Goal: Navigation & Orientation: Find specific page/section

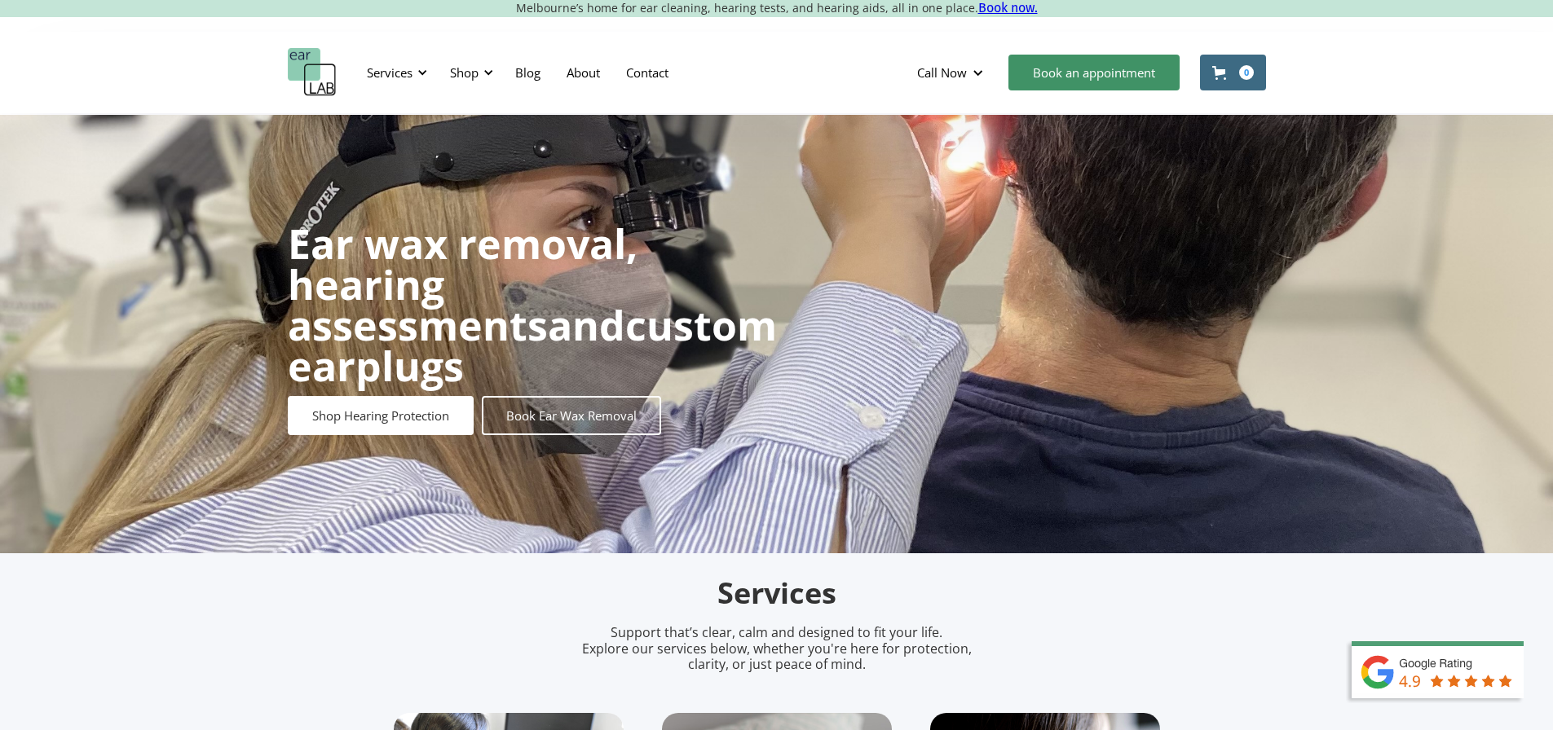
click at [412, 72] on div "Services" at bounding box center [390, 72] width 46 height 16
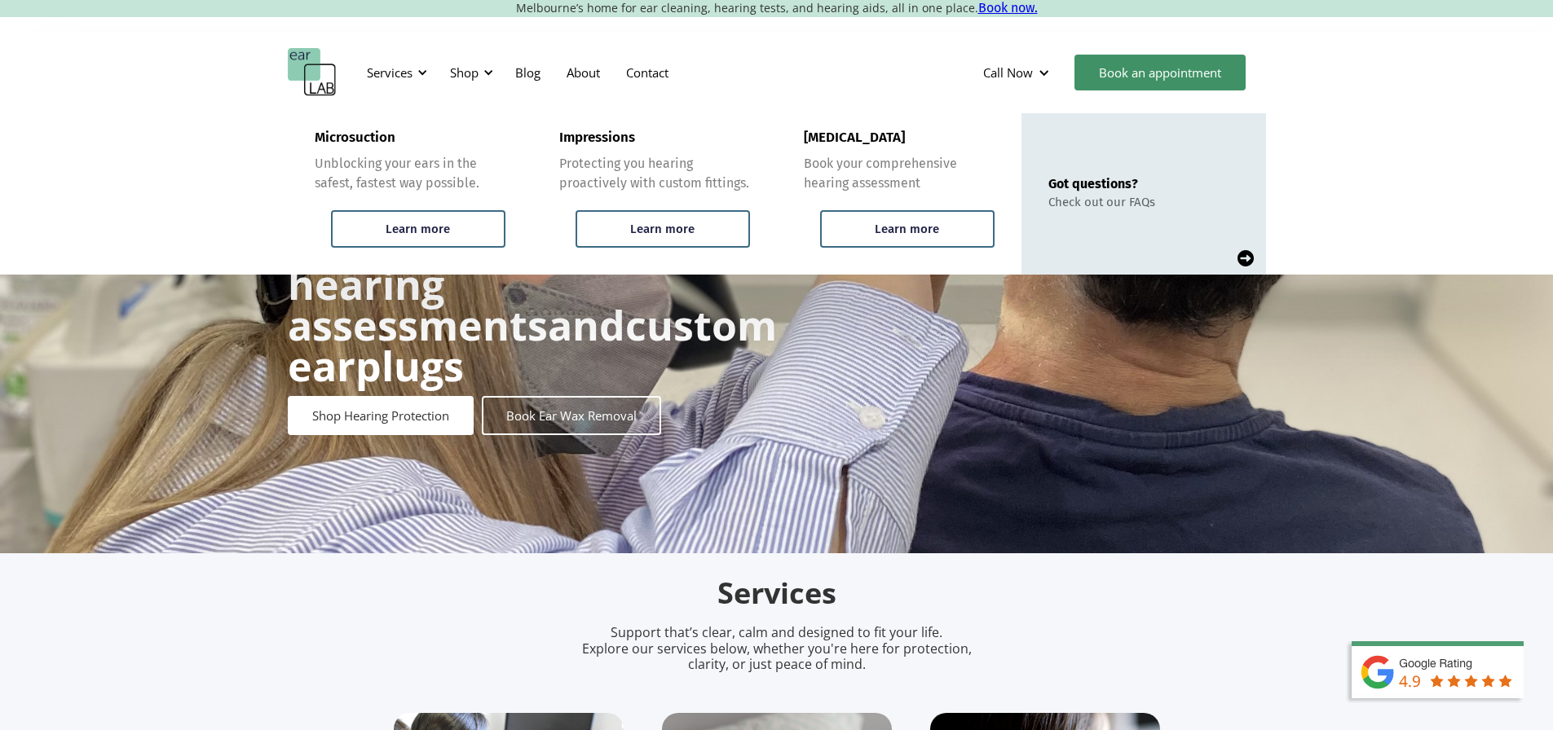
click at [412, 72] on div "Services" at bounding box center [390, 72] width 46 height 16
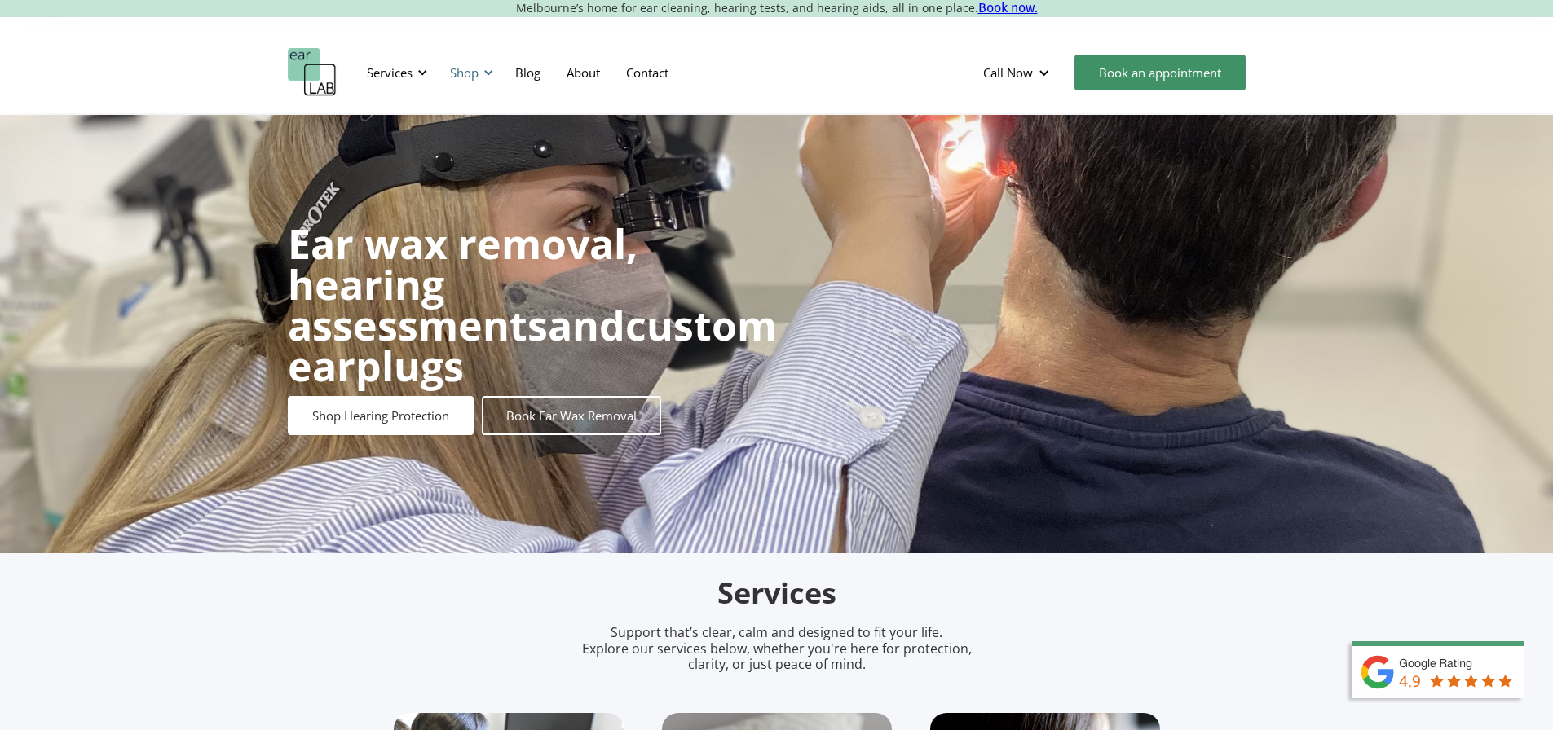
click at [461, 61] on div "Shop" at bounding box center [469, 72] width 58 height 49
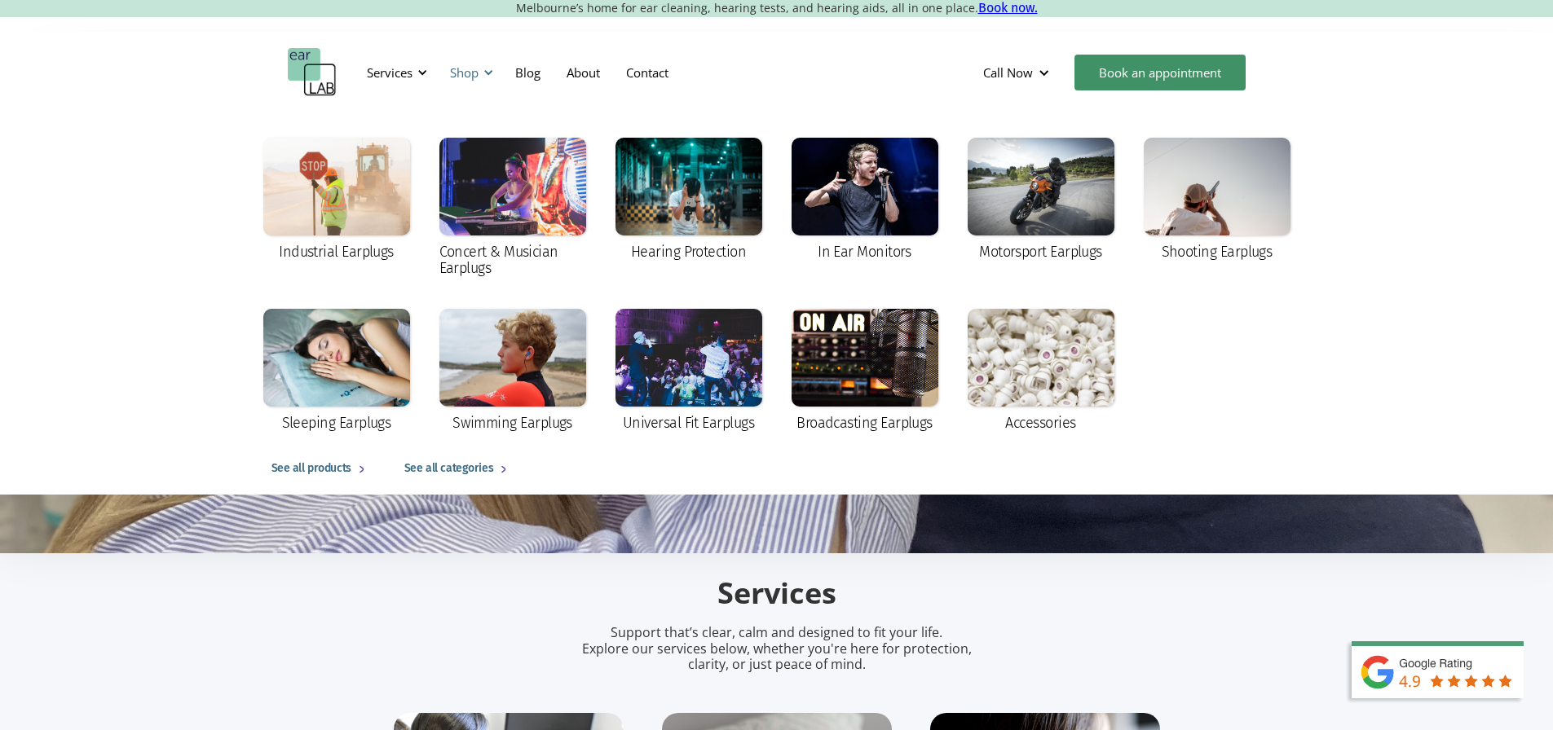
click at [461, 61] on div "Shop" at bounding box center [469, 72] width 58 height 49
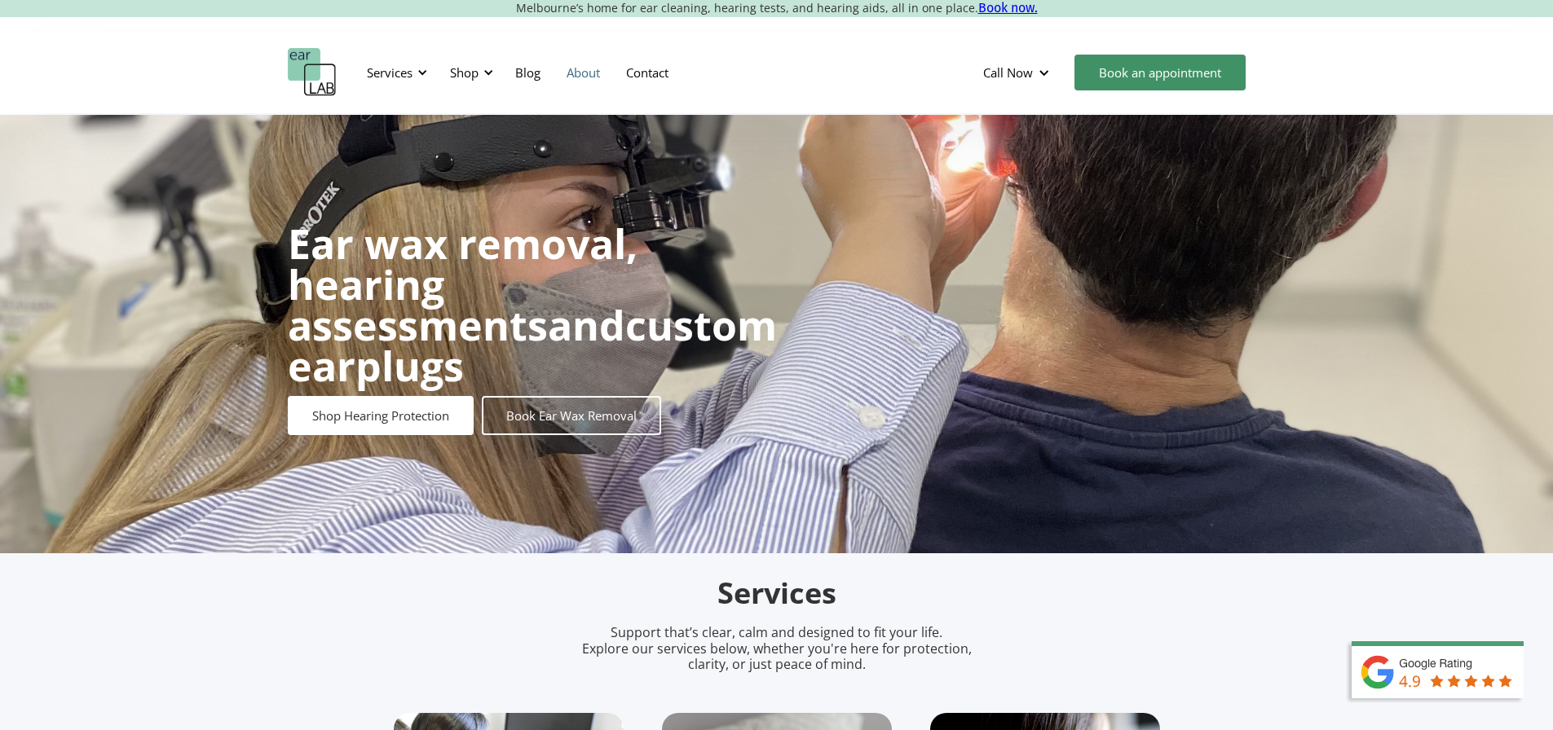
click at [569, 70] on link "About" at bounding box center [582, 72] width 59 height 47
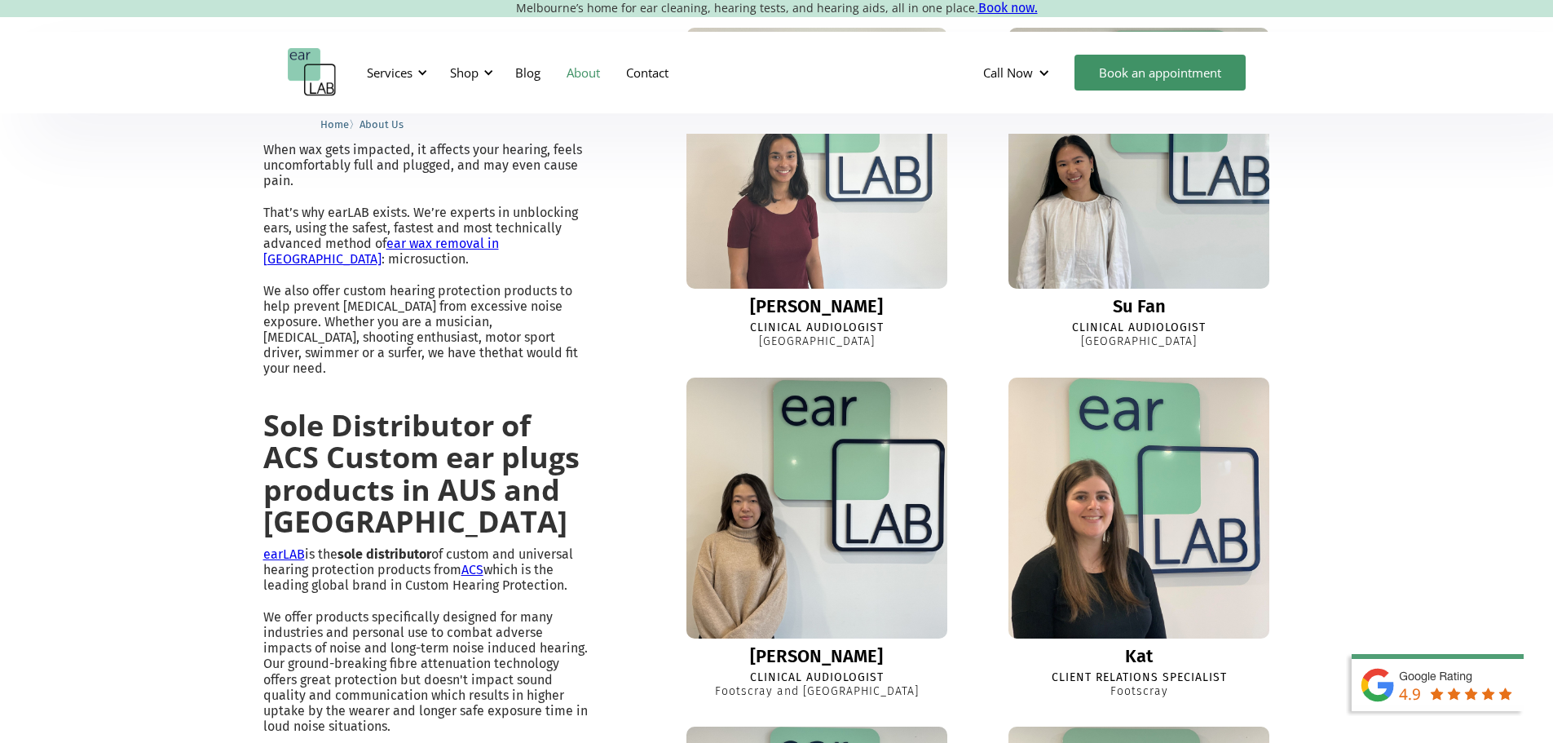
scroll to position [951, 0]
